Goal: Task Accomplishment & Management: Manage account settings

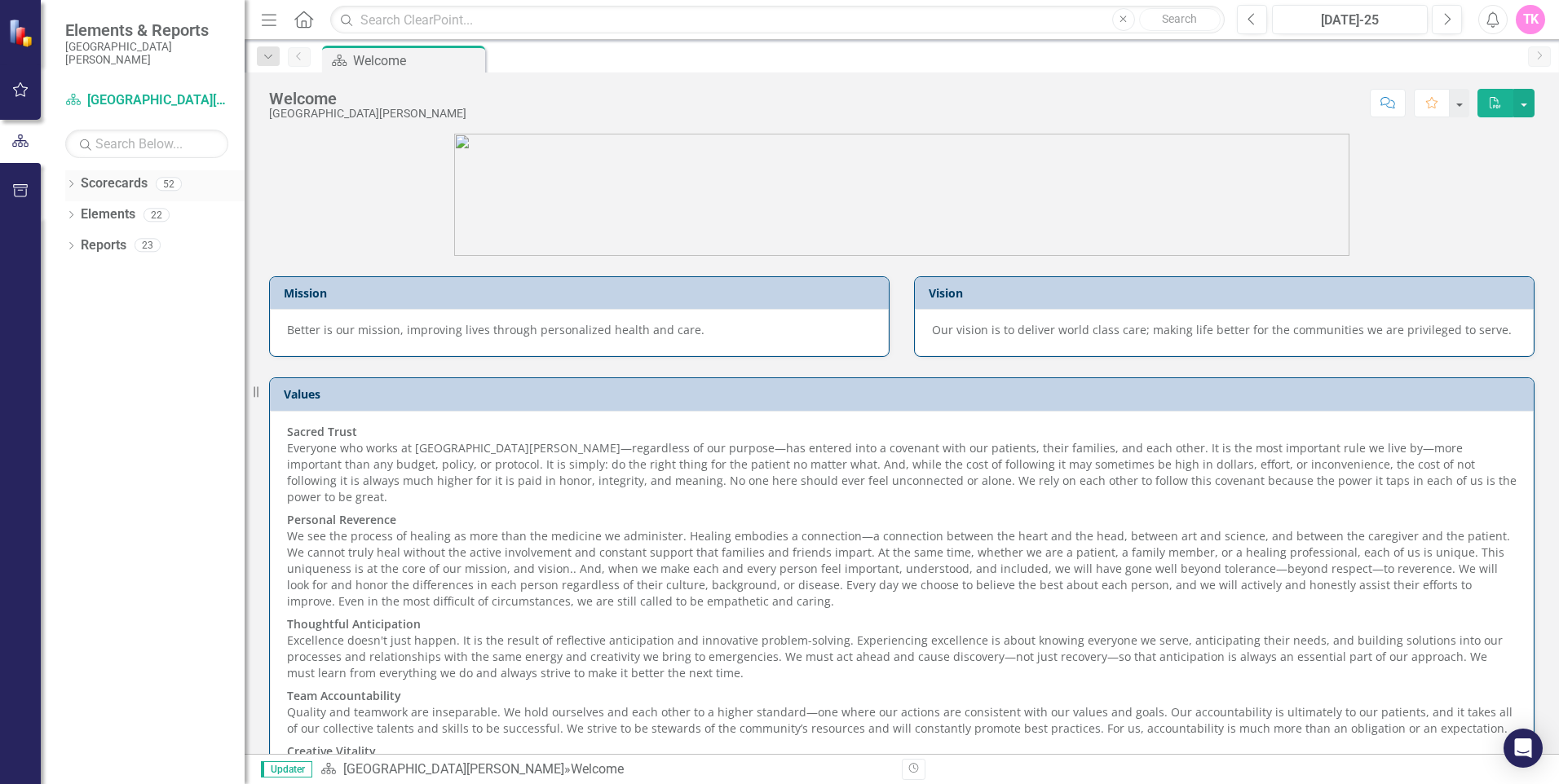
click at [91, 187] on link "Scorecards" at bounding box center [114, 184] width 67 height 19
click at [73, 184] on icon at bounding box center [71, 184] width 4 height 8
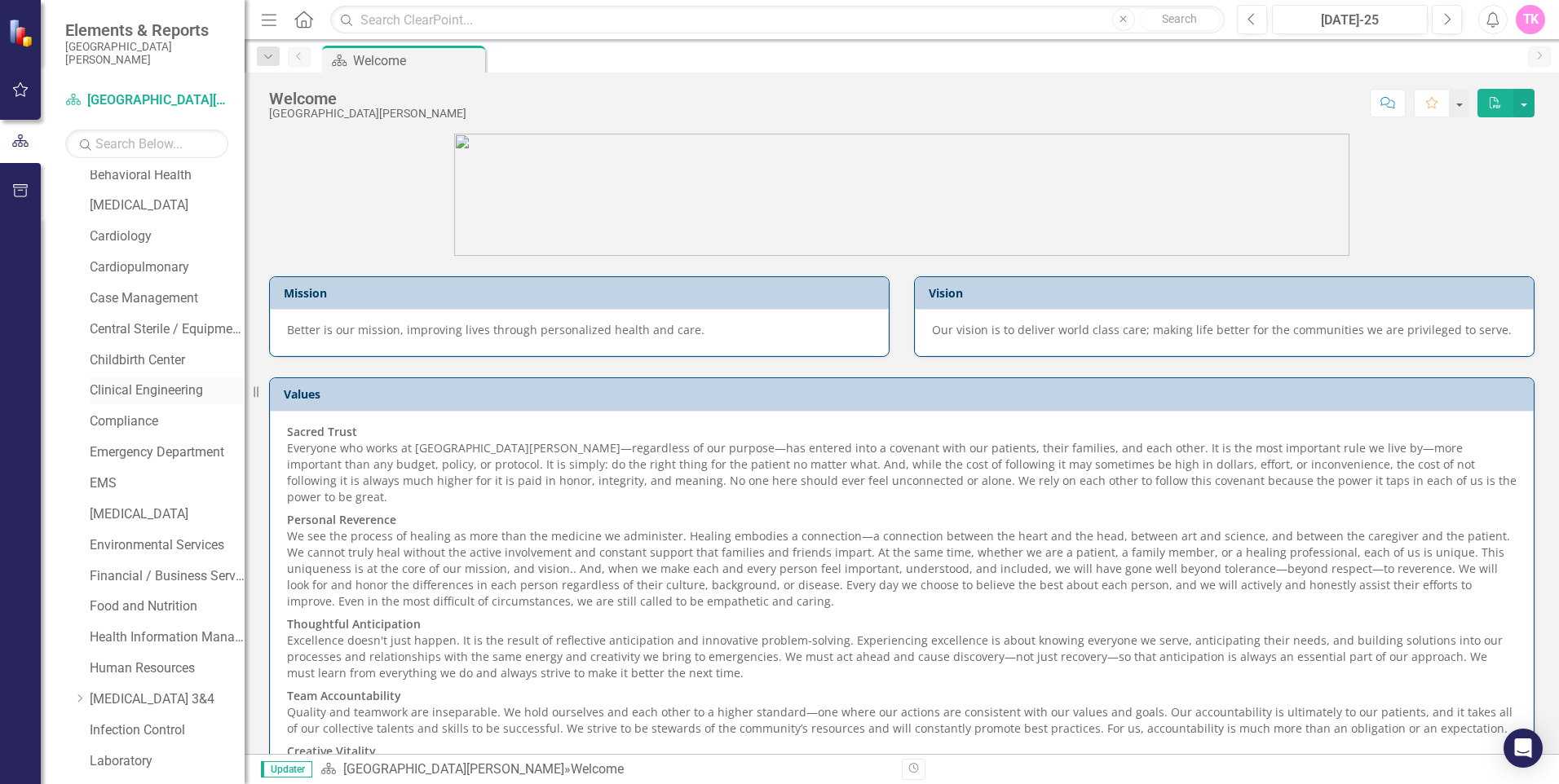
scroll to position [326, 0]
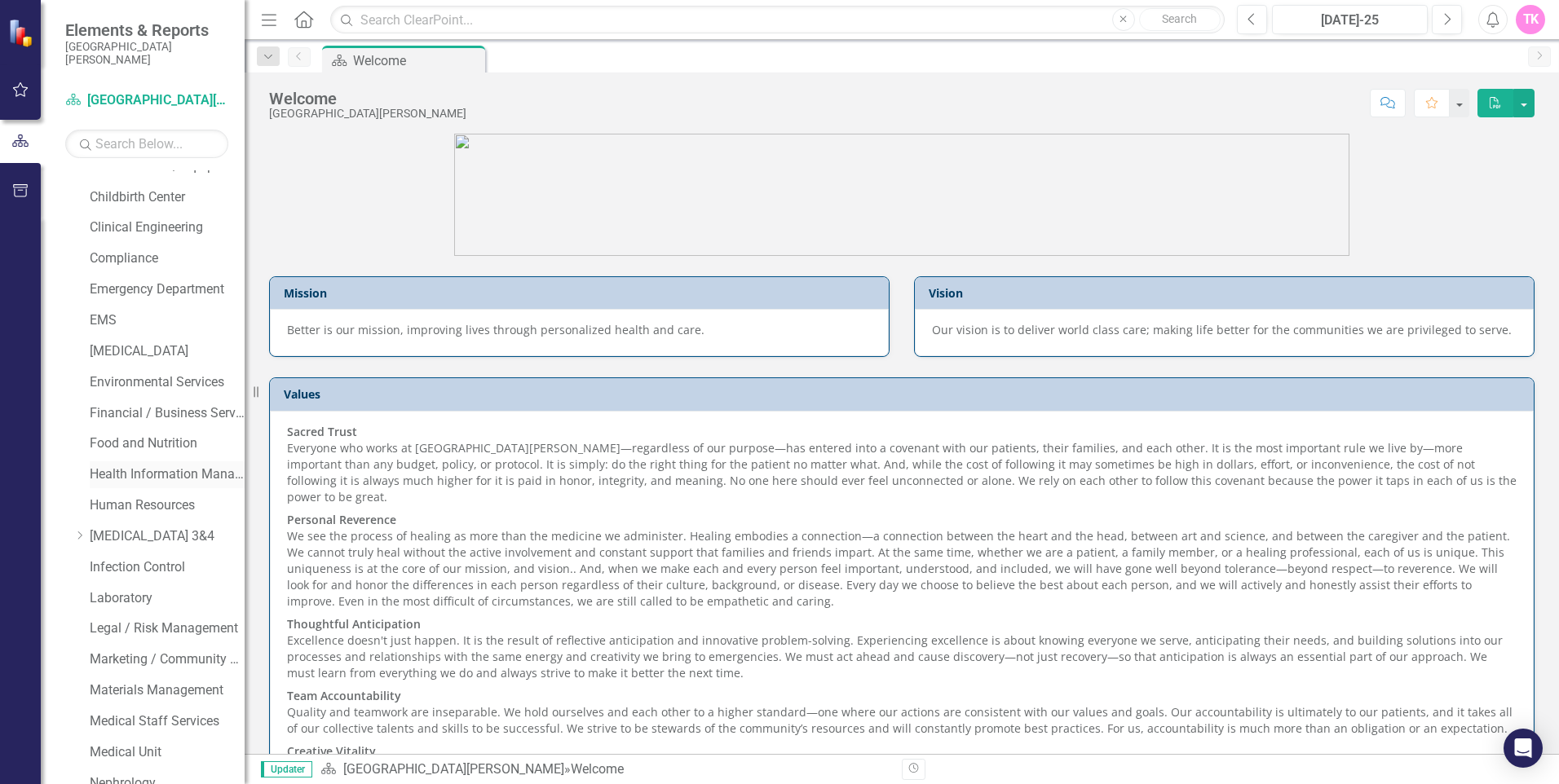
click at [103, 480] on link "Health Information Management" at bounding box center [167, 475] width 155 height 19
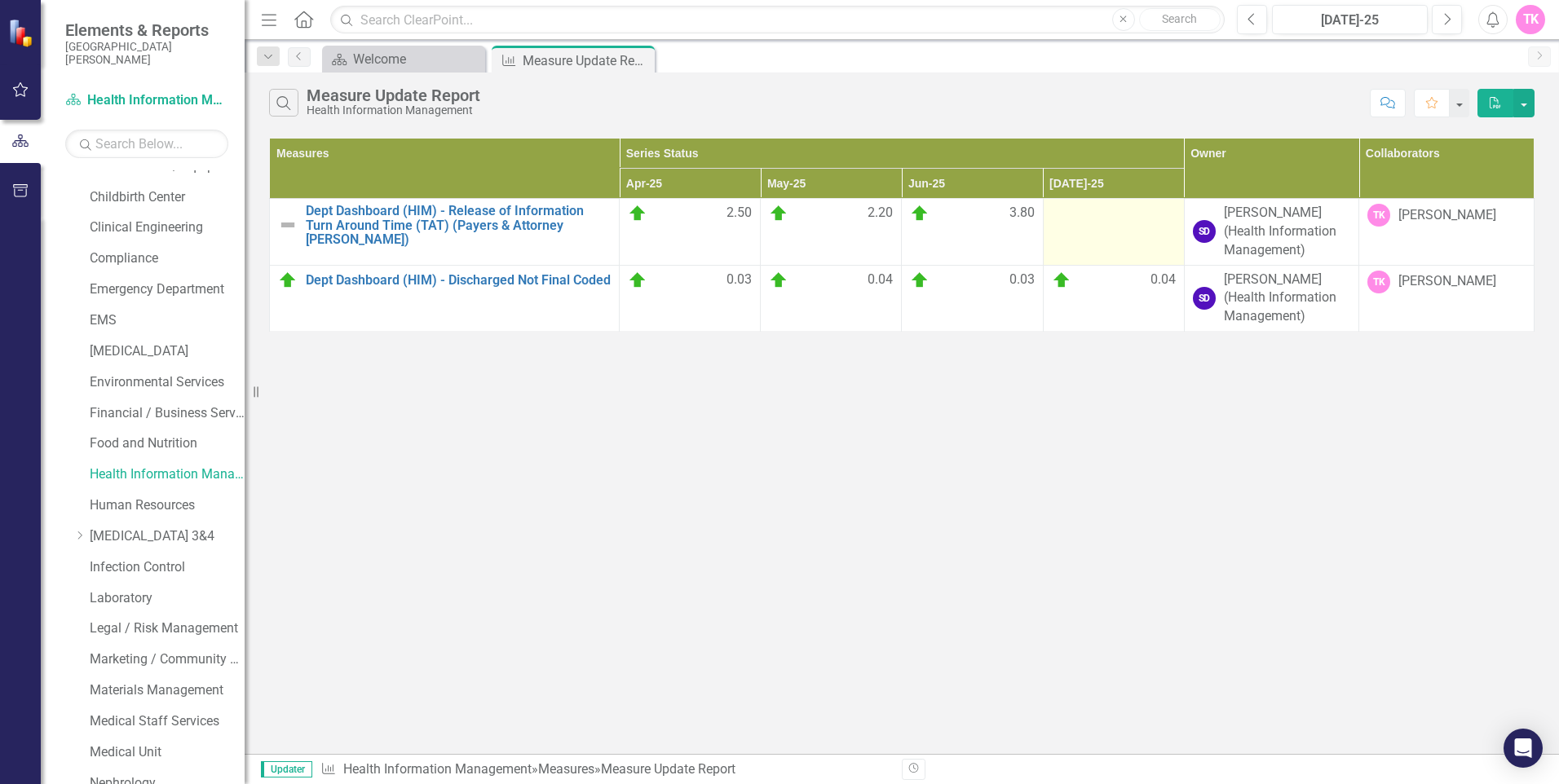
click at [1091, 237] on td at bounding box center [1113, 232] width 141 height 67
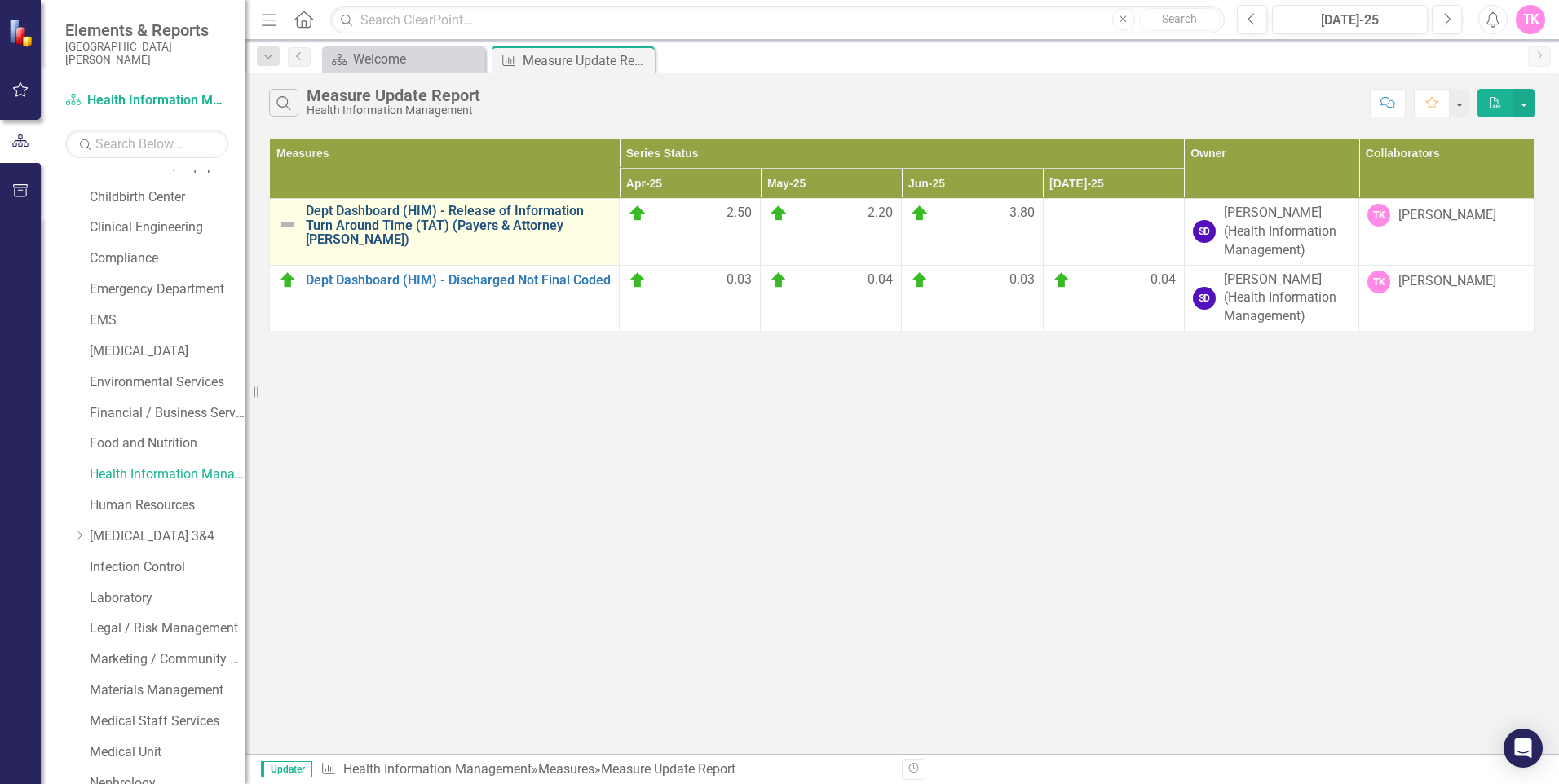
click at [527, 212] on link "Dept Dashboard (HIM) - Release of Information Turn Around Time (TAT) (Payers & …" at bounding box center [459, 225] width 305 height 43
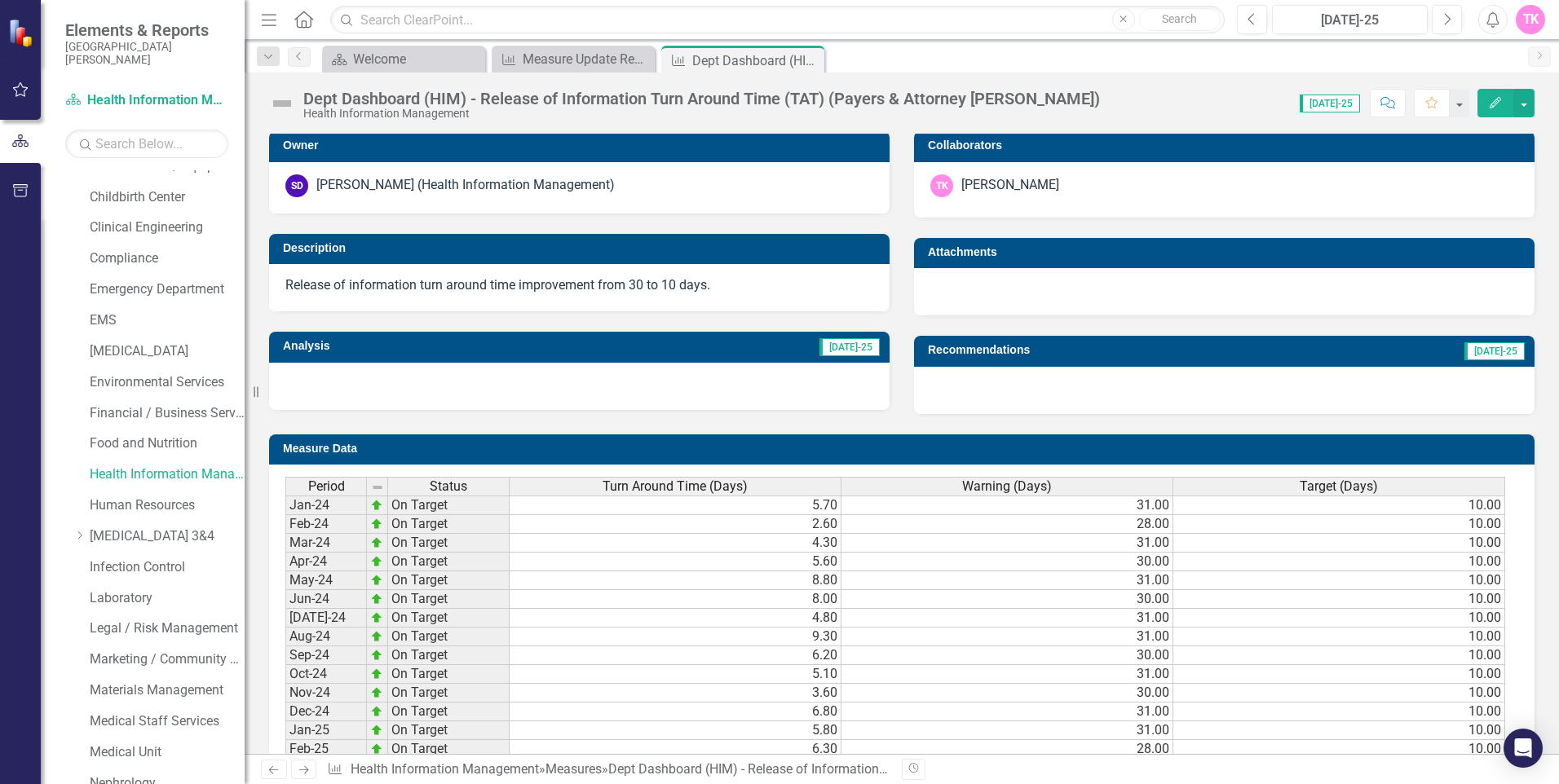
scroll to position [560, 0]
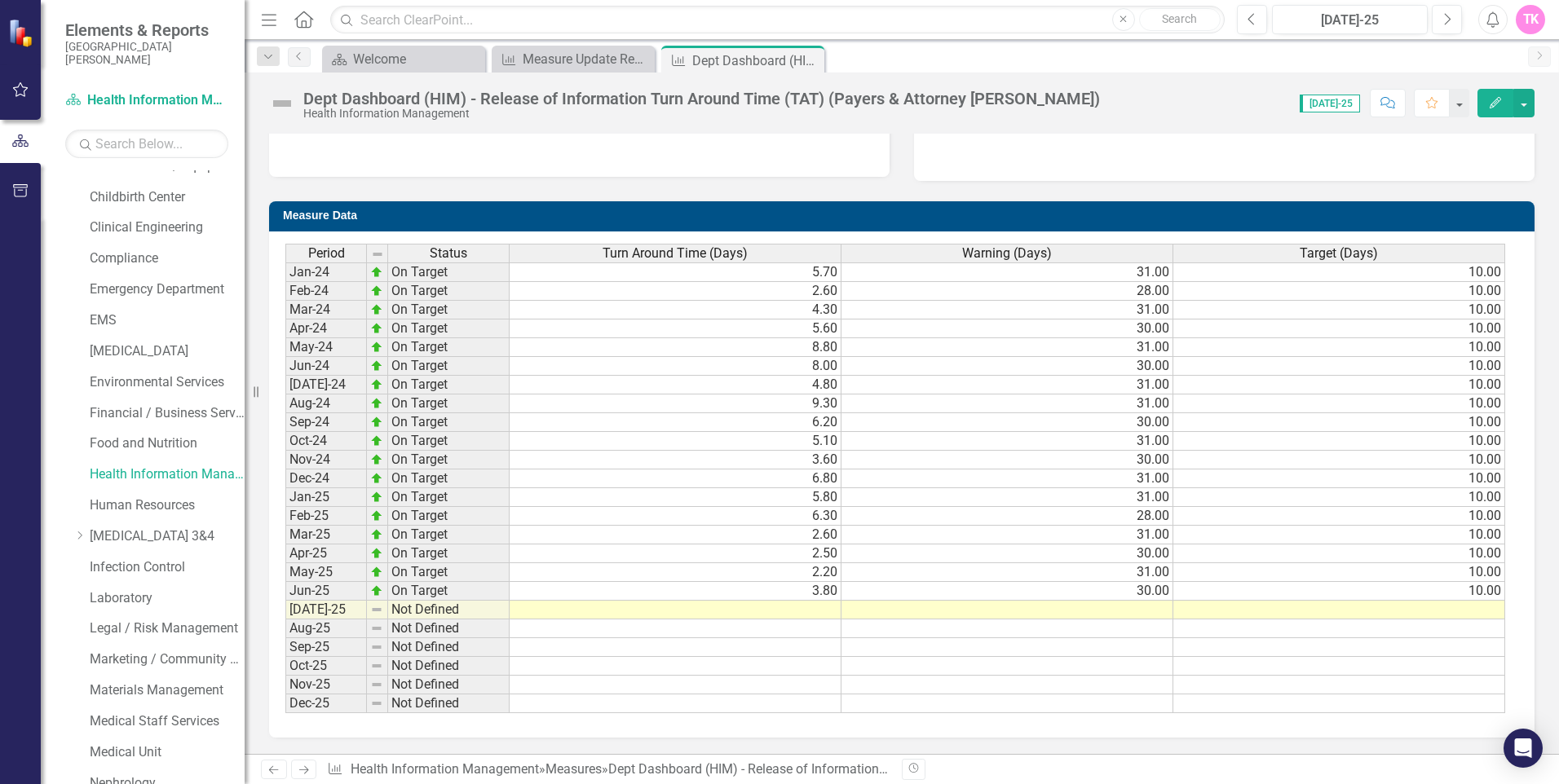
click at [824, 615] on td at bounding box center [676, 610] width 332 height 19
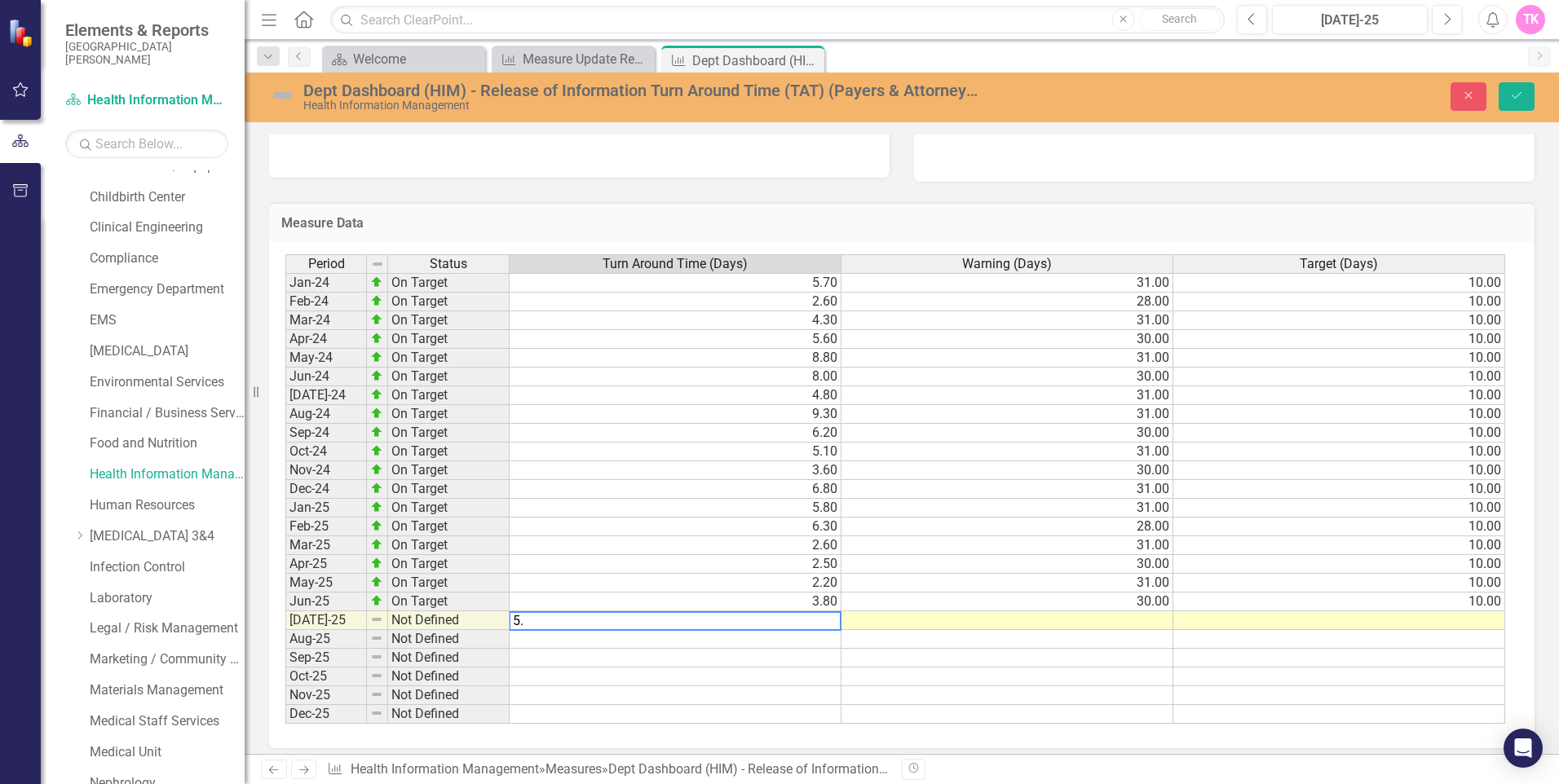
type textarea "5.3"
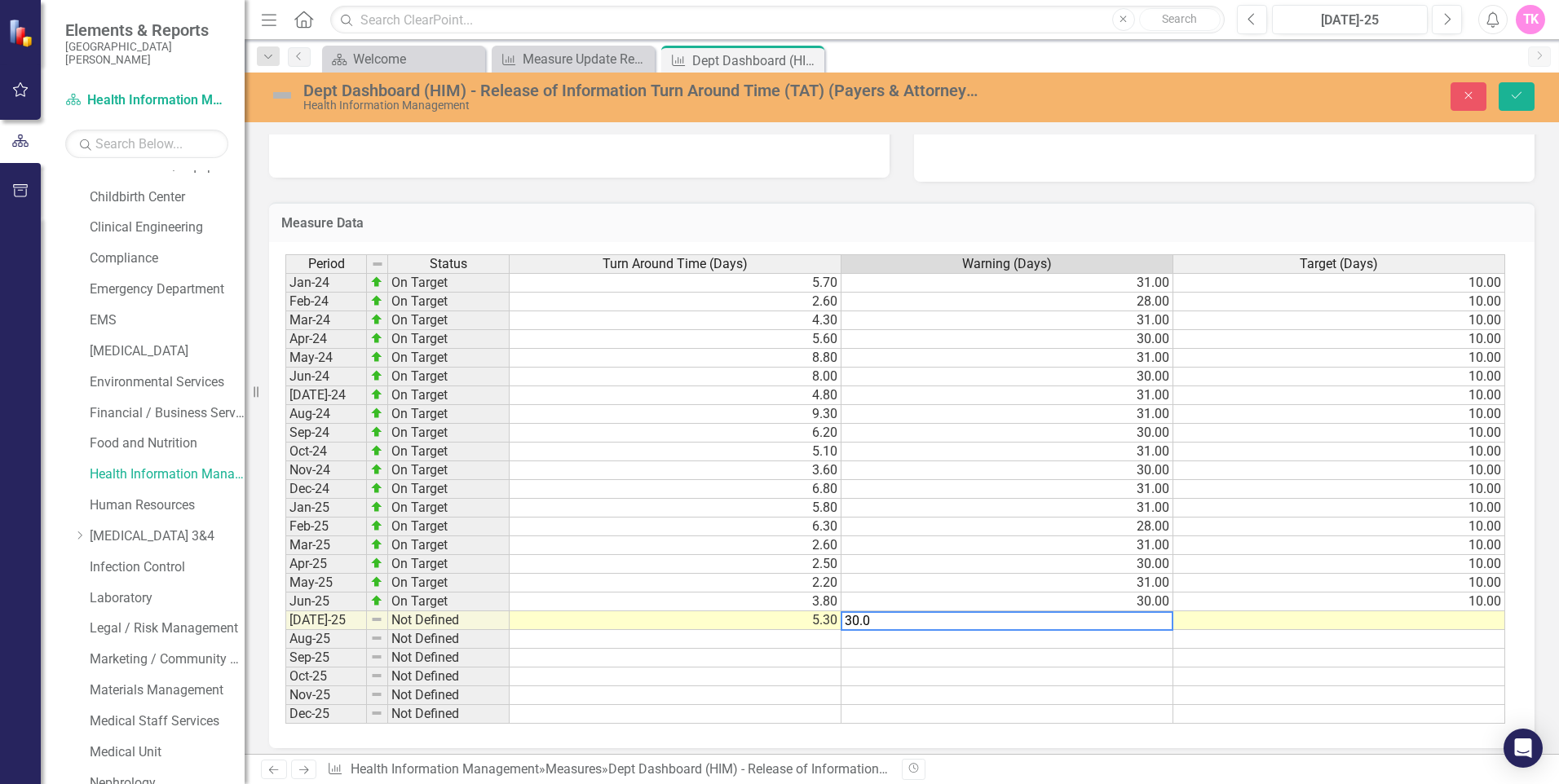
type textarea "30.00"
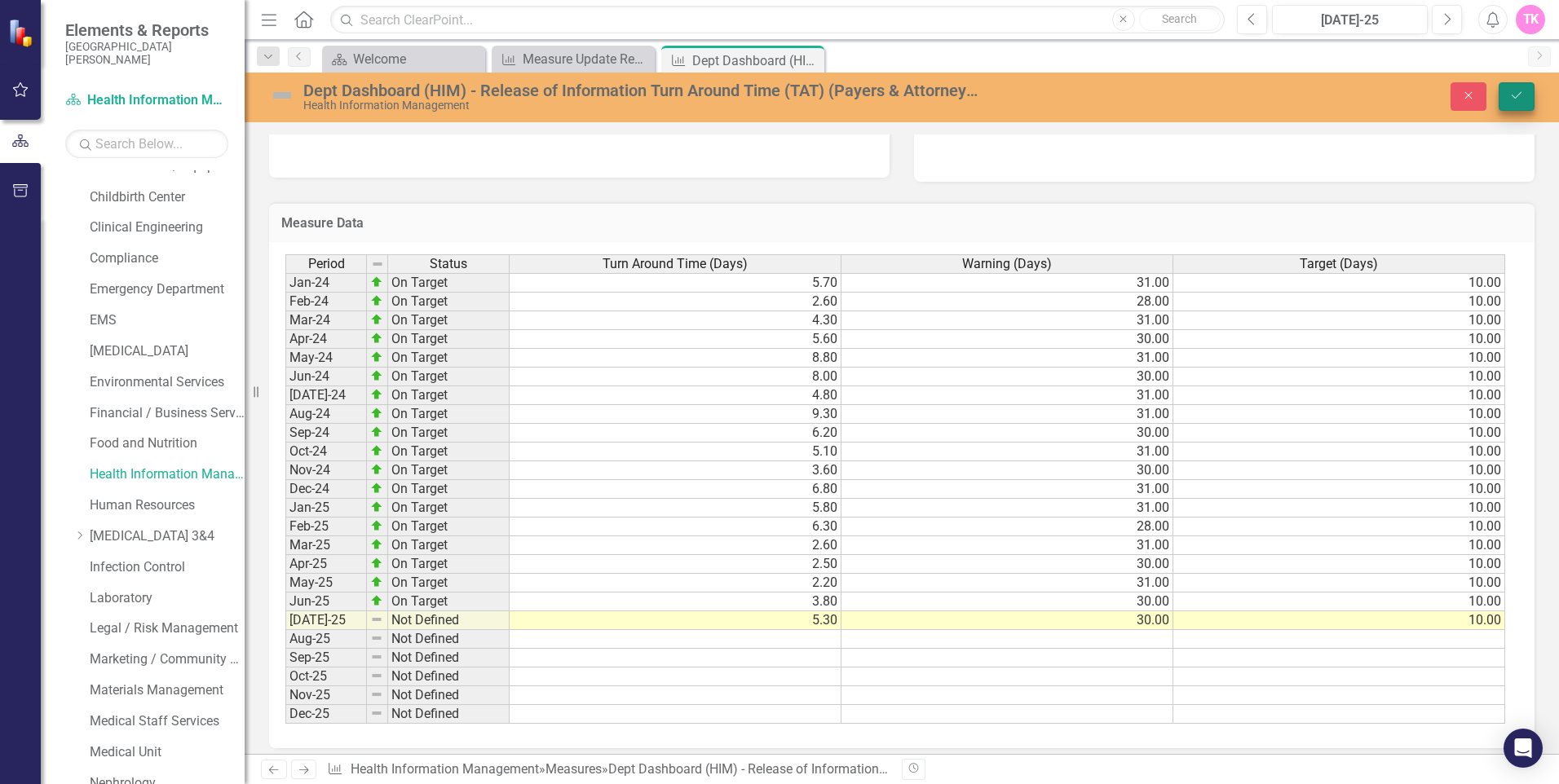
type textarea "10.00"
click at [1520, 94] on icon "submit" at bounding box center [1517, 95] width 10 height 7
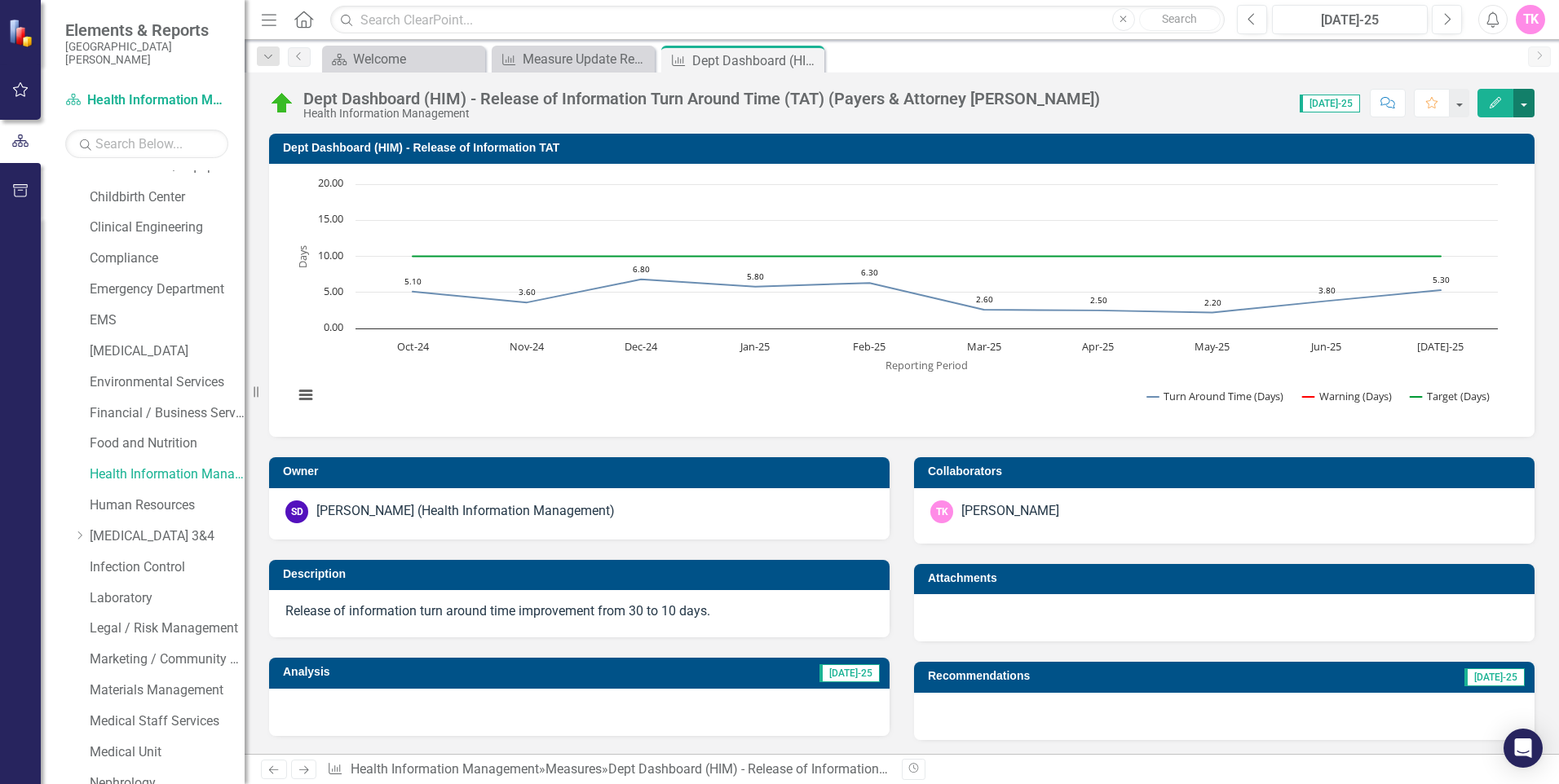
click at [1527, 102] on button "button" at bounding box center [1524, 103] width 21 height 29
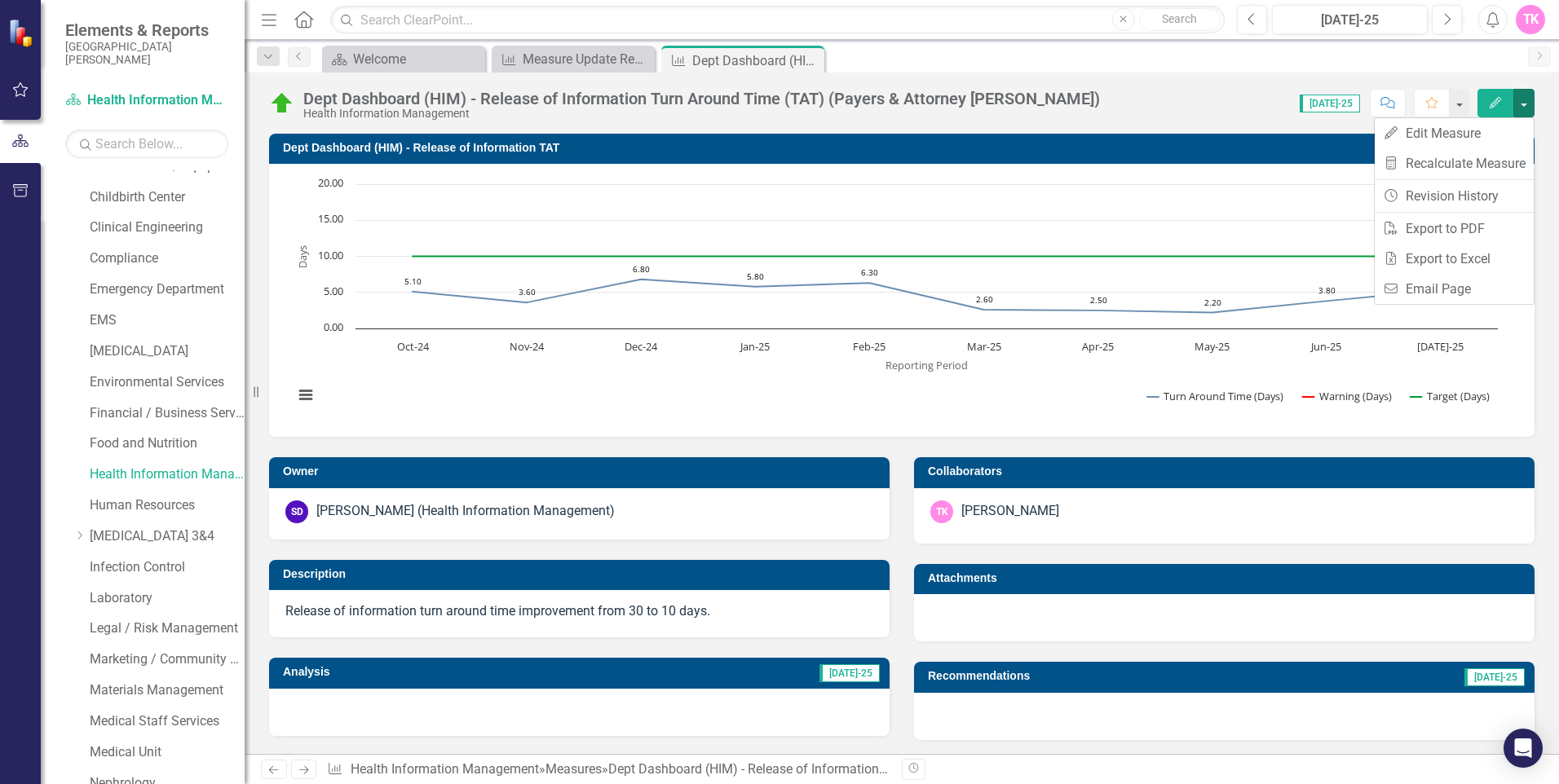
click at [1208, 102] on div "Score: N/A [DATE]-25 Completed Comment Favorite Edit" at bounding box center [1321, 102] width 427 height 28
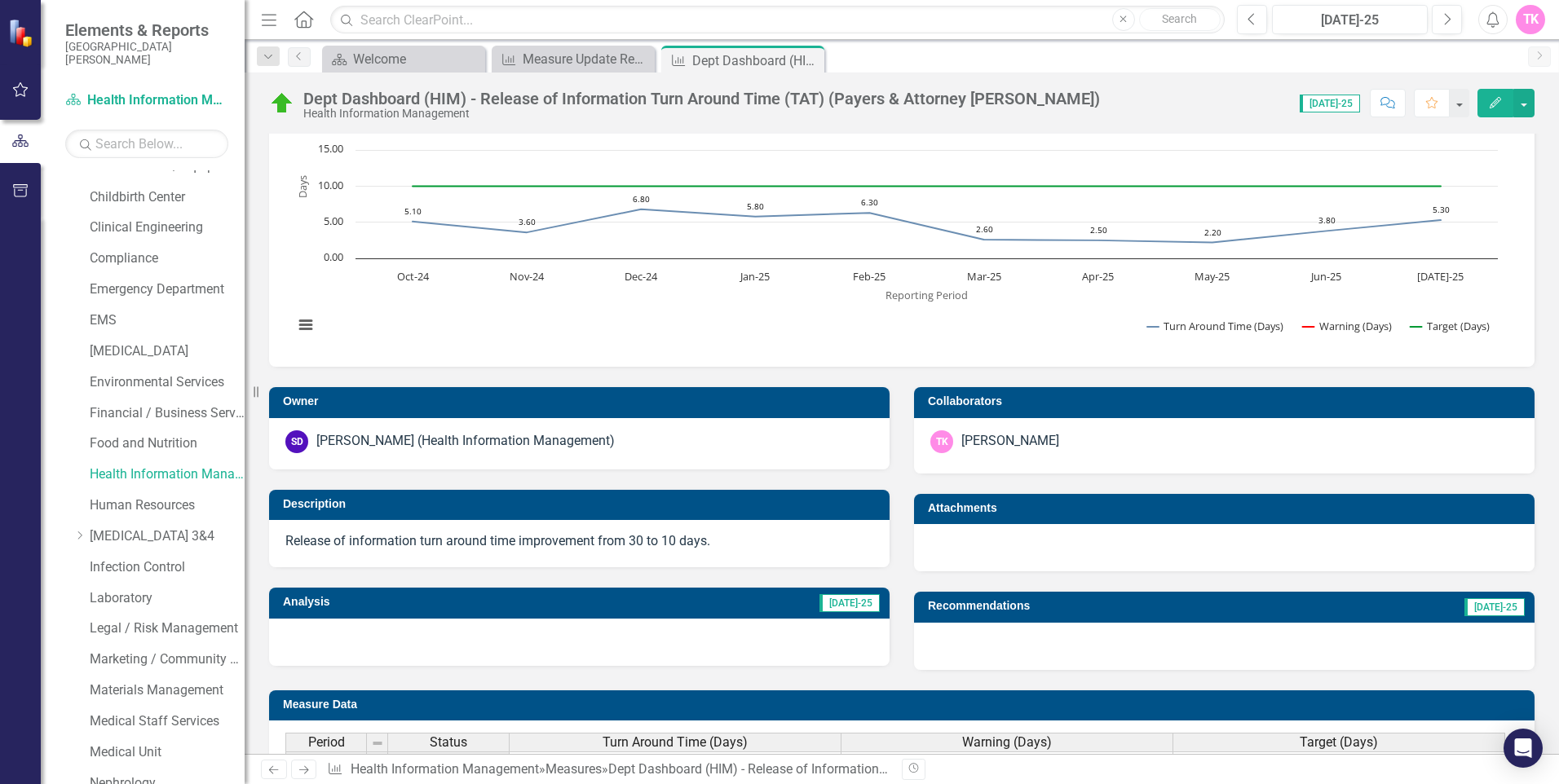
scroll to position [0, 0]
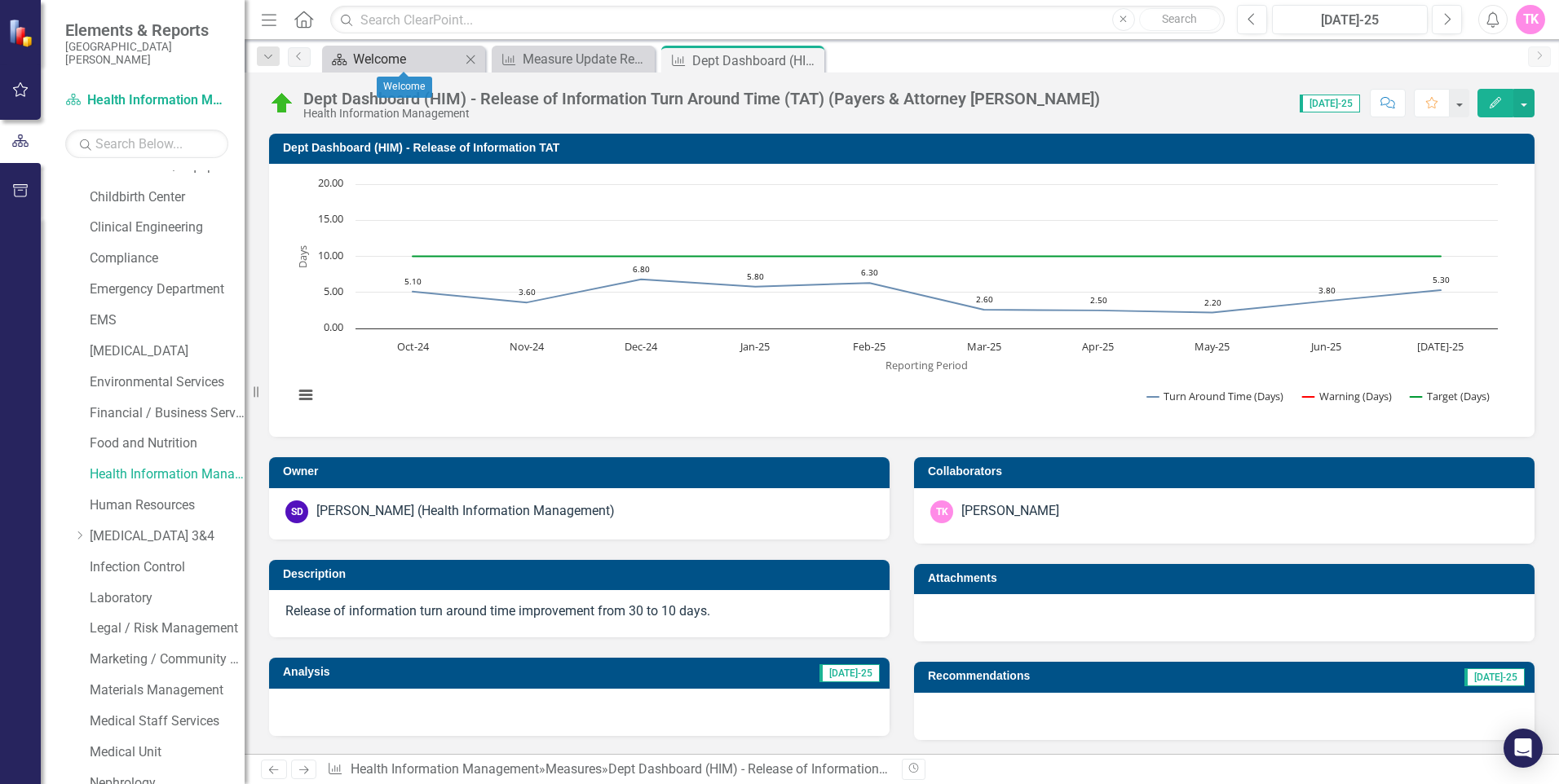
click at [378, 54] on div "Welcome" at bounding box center [407, 59] width 108 height 20
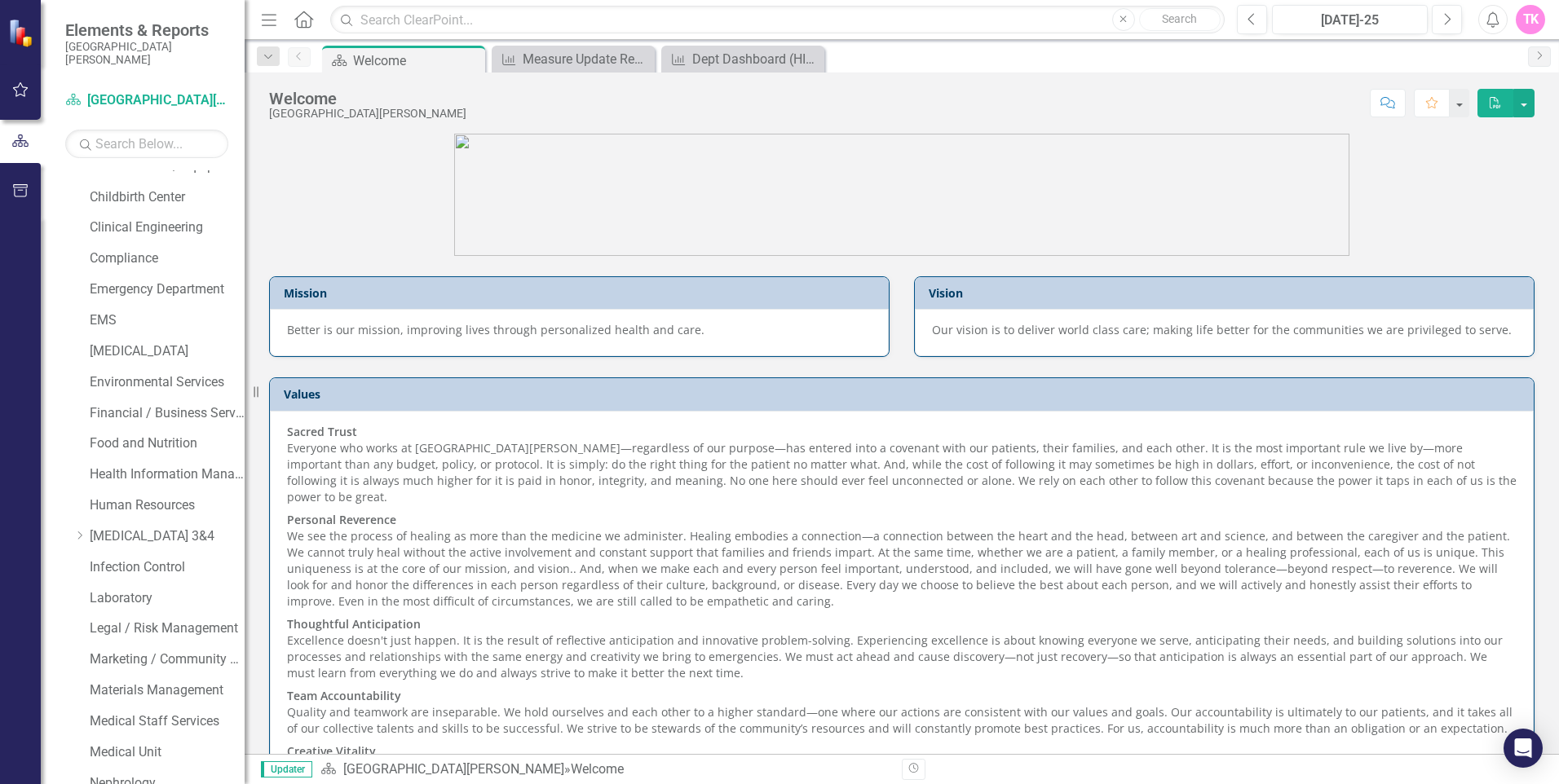
scroll to position [72, 0]
